Goal: Navigation & Orientation: Find specific page/section

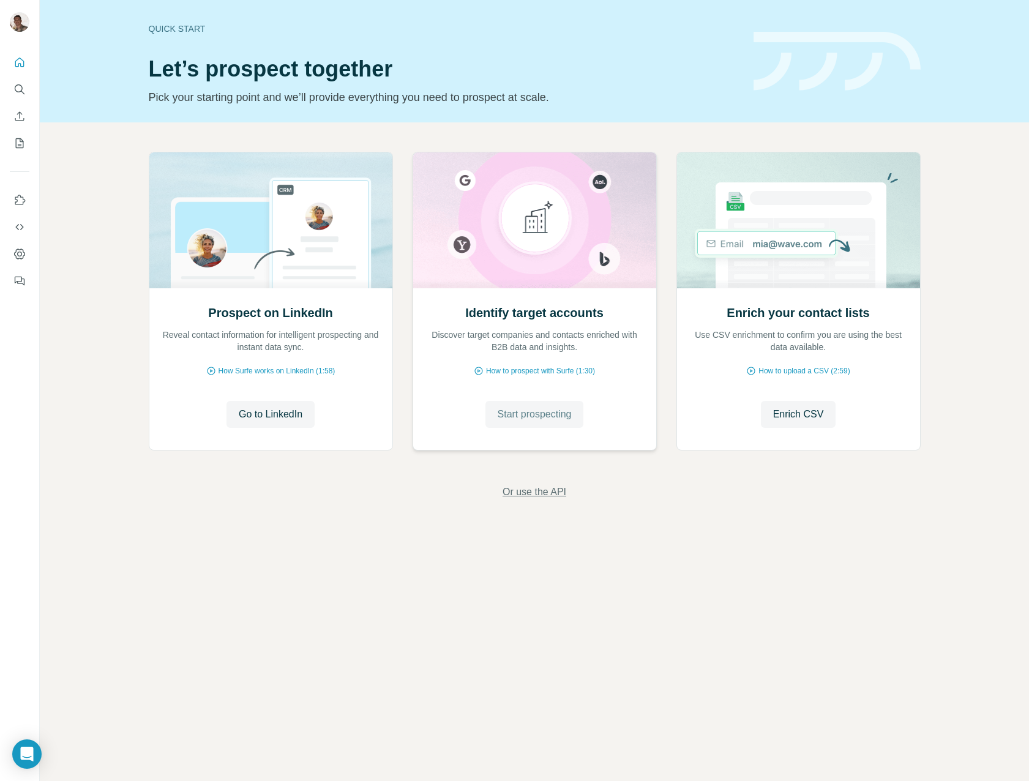
click at [535, 494] on span "Or use the API" at bounding box center [535, 492] width 64 height 15
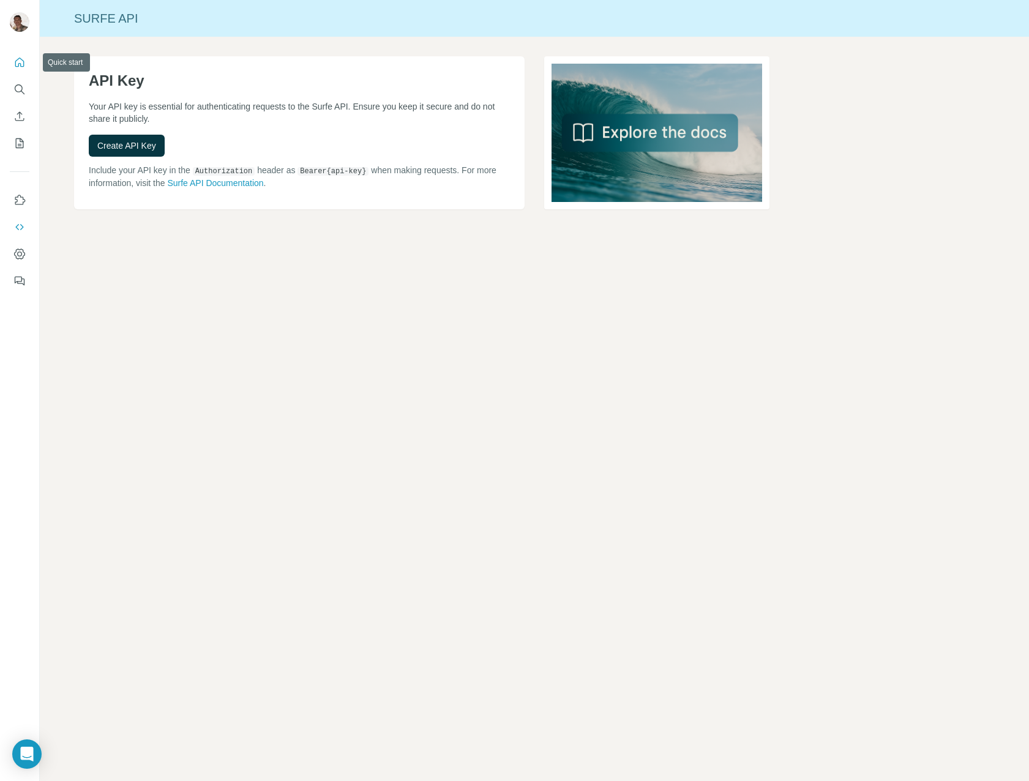
click at [23, 61] on icon "Quick start" at bounding box center [19, 62] width 9 height 9
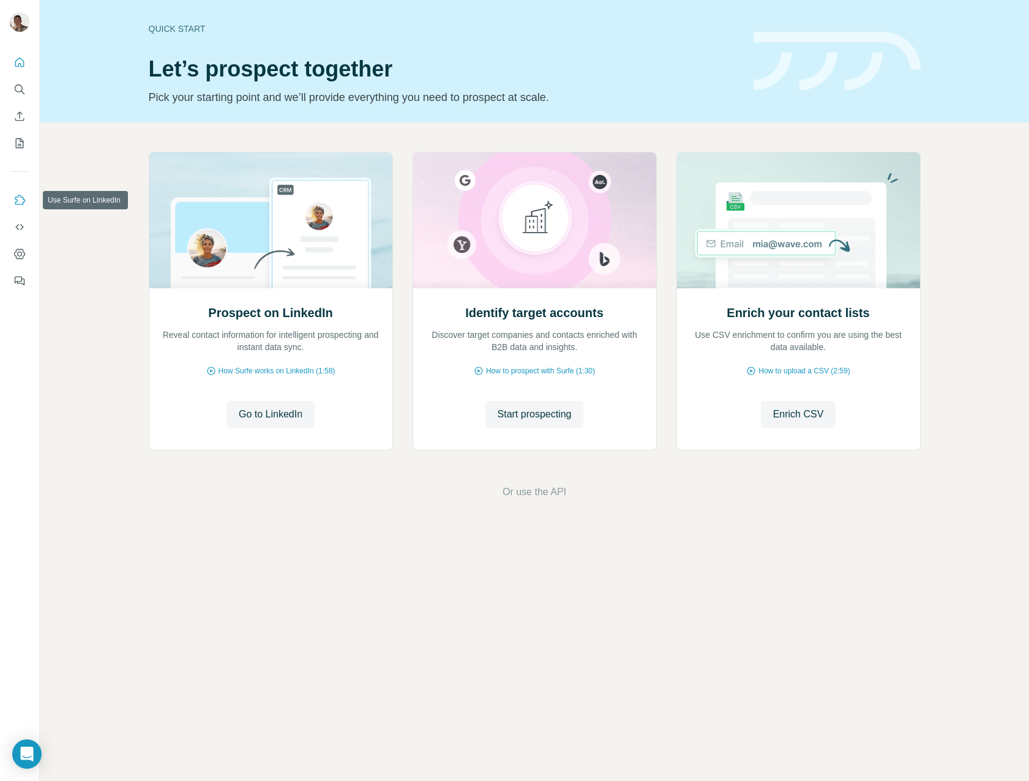
click at [22, 200] on icon "Use Surfe on LinkedIn" at bounding box center [19, 200] width 12 height 12
click at [23, 255] on icon "Dashboard" at bounding box center [19, 254] width 11 height 10
